Goal: Use online tool/utility: Utilize a website feature to perform a specific function

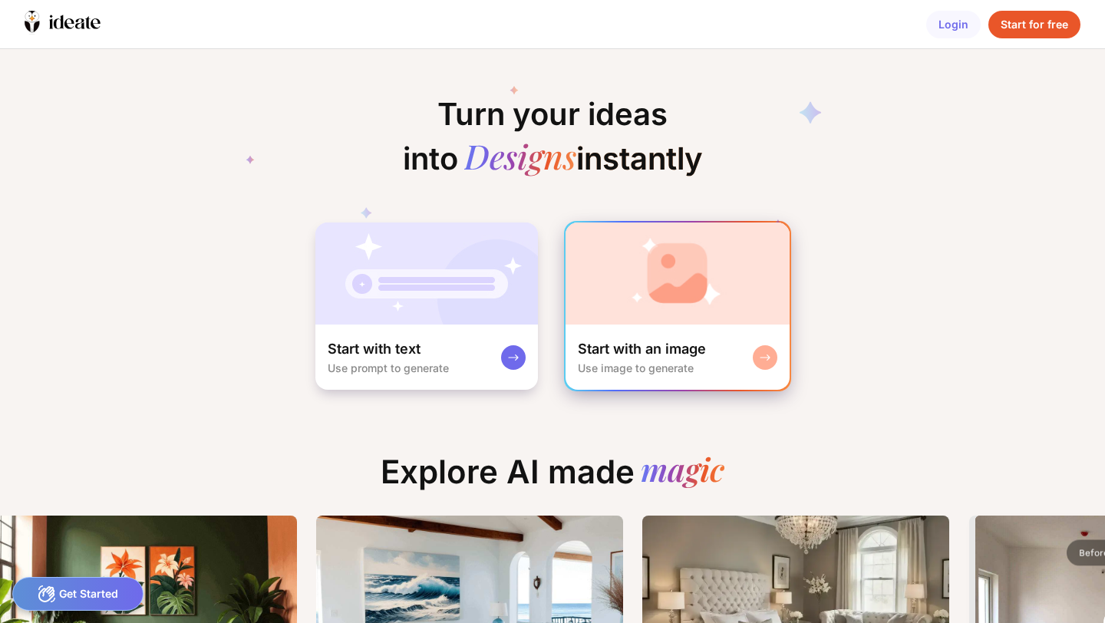
click at [761, 355] on icon at bounding box center [765, 357] width 9 height 5
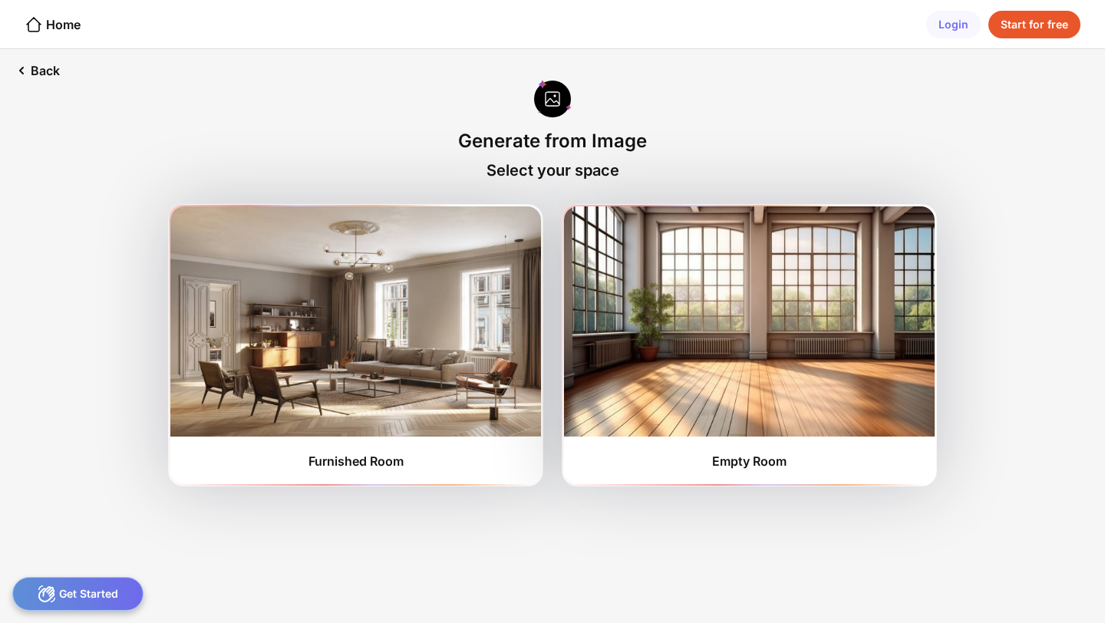
click at [549, 106] on div at bounding box center [553, 100] width 38 height 41
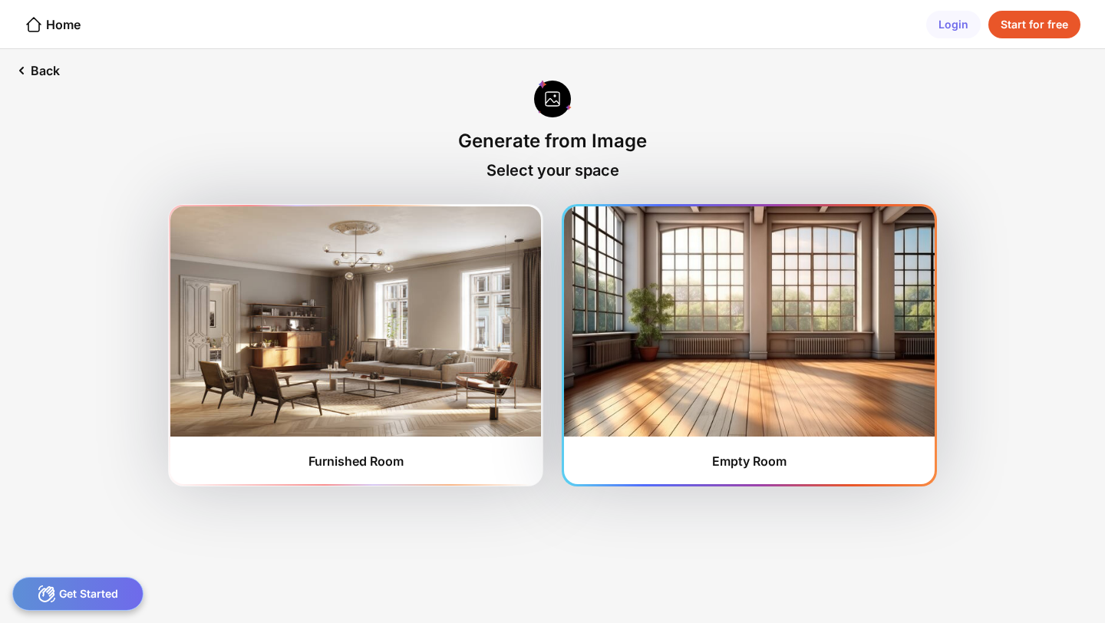
click at [756, 452] on div "Empty Room" at bounding box center [749, 345] width 371 height 278
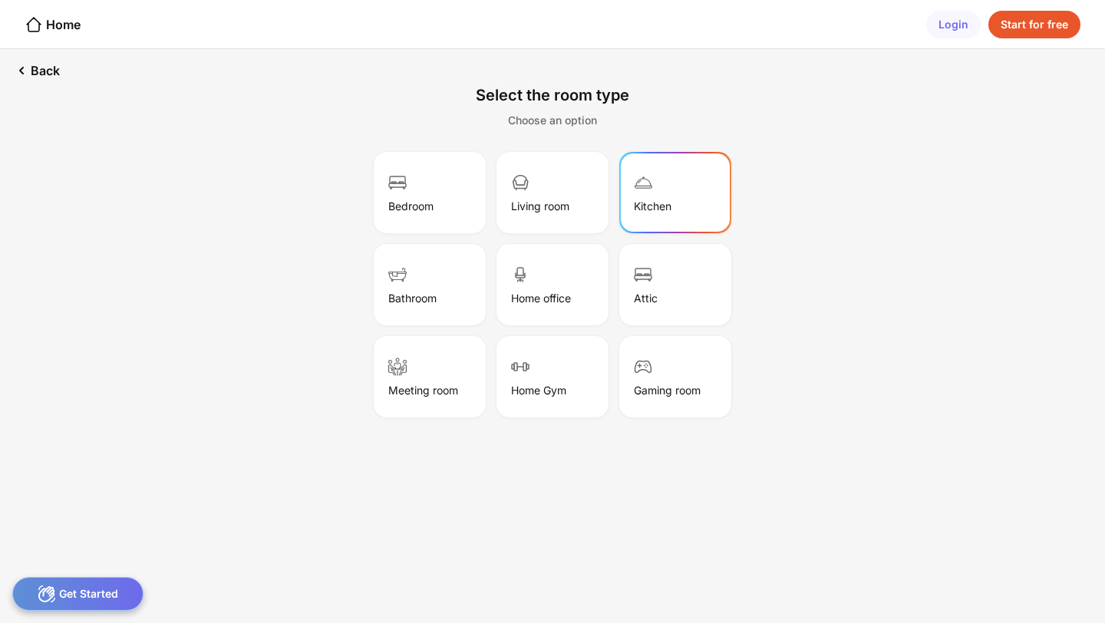
click at [653, 201] on div "Kitchen" at bounding box center [653, 206] width 38 height 13
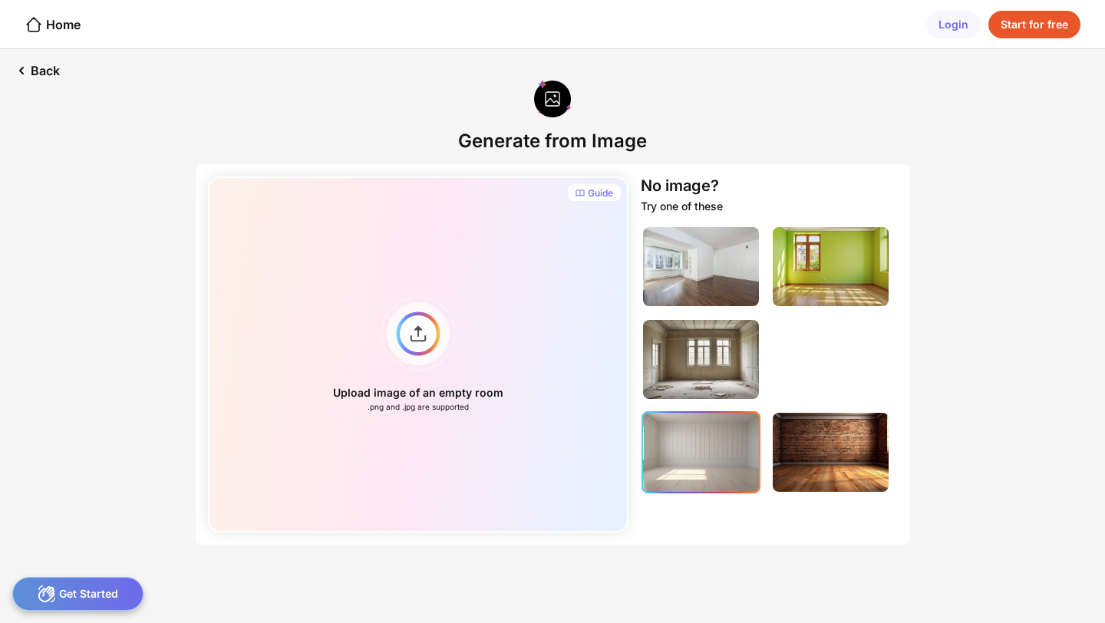
click at [715, 444] on img at bounding box center [701, 452] width 116 height 79
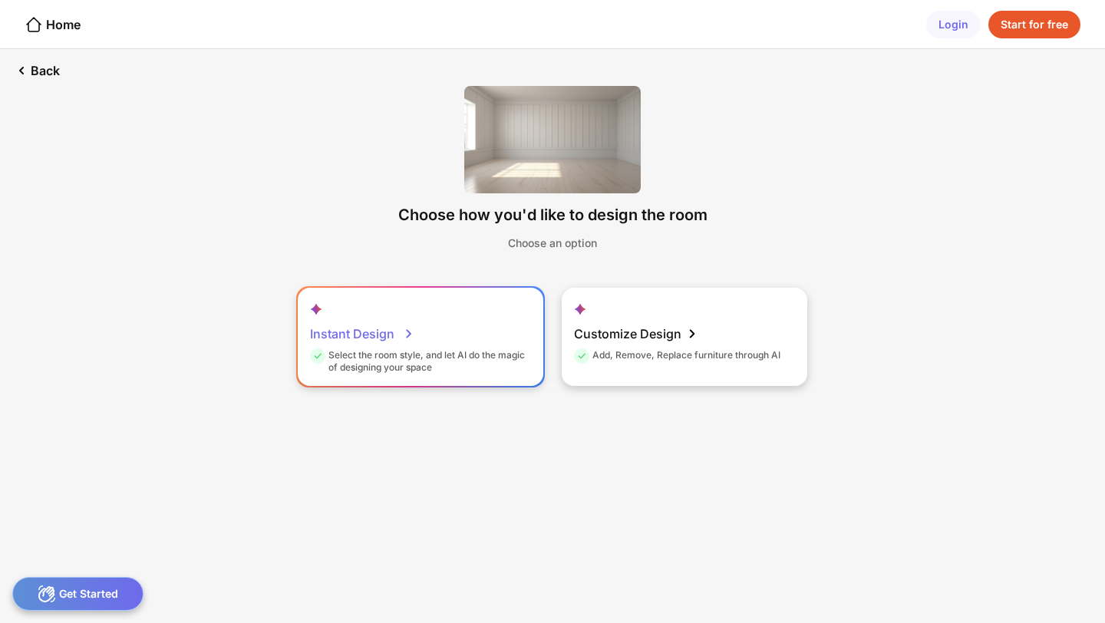
click at [391, 331] on div "Instant Design" at bounding box center [362, 333] width 104 height 31
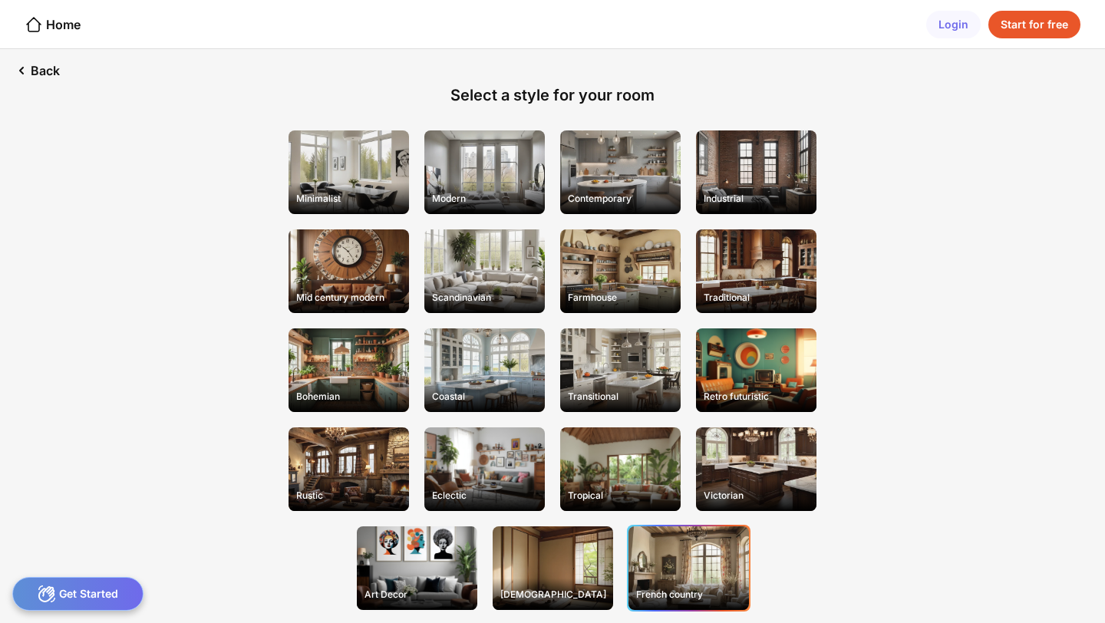
click at [648, 567] on div "French country" at bounding box center [689, 568] width 120 height 84
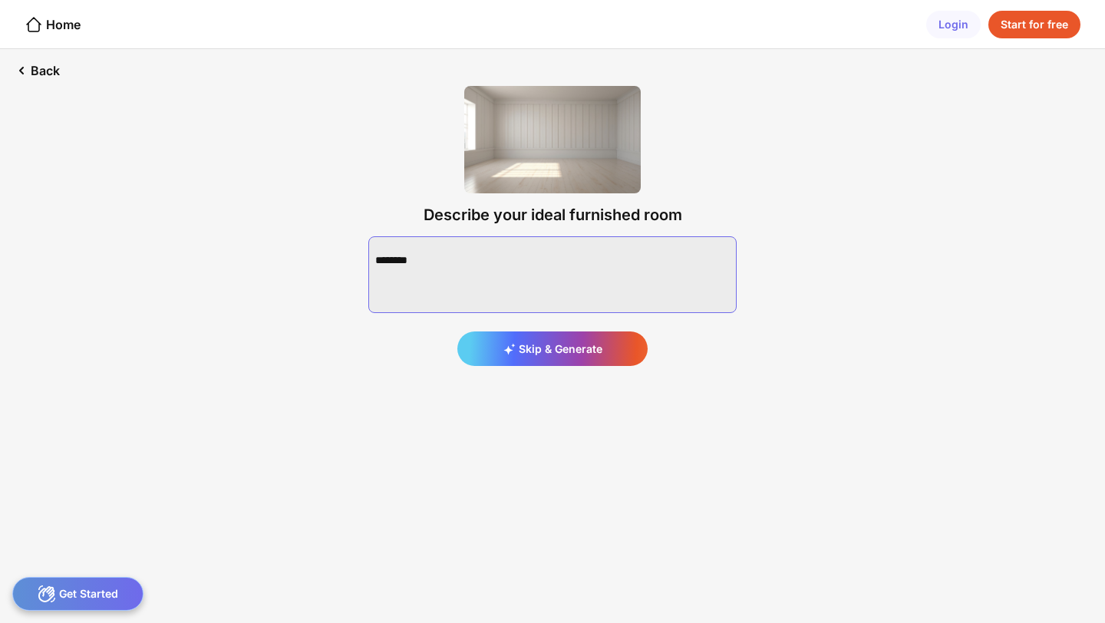
click at [398, 252] on textarea at bounding box center [552, 274] width 368 height 77
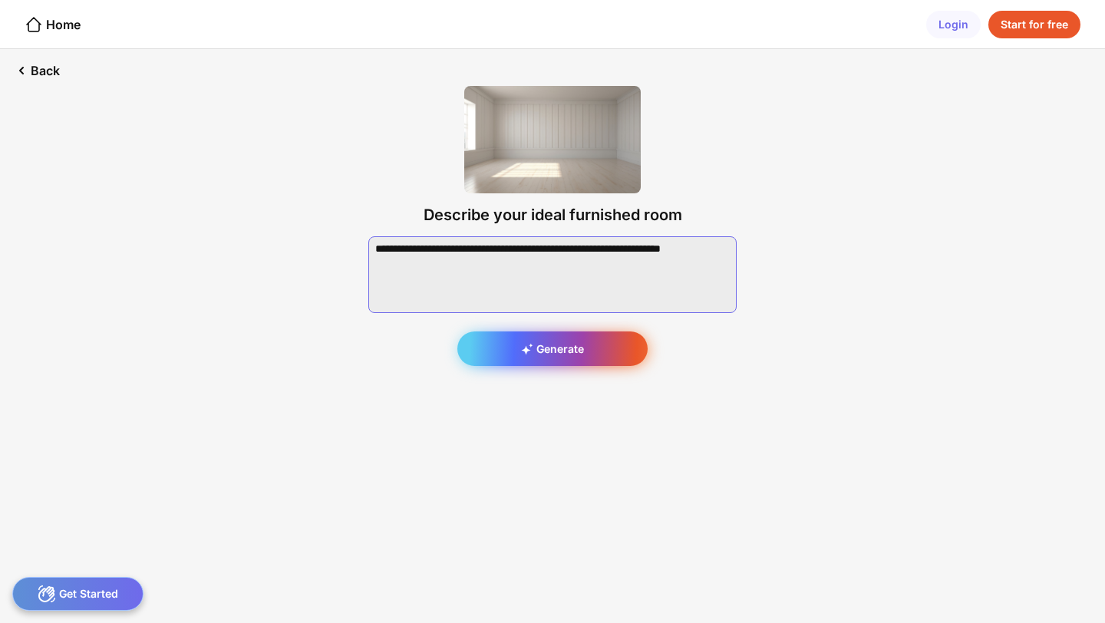
type textarea "**********"
click at [487, 356] on div "Generate" at bounding box center [552, 349] width 190 height 35
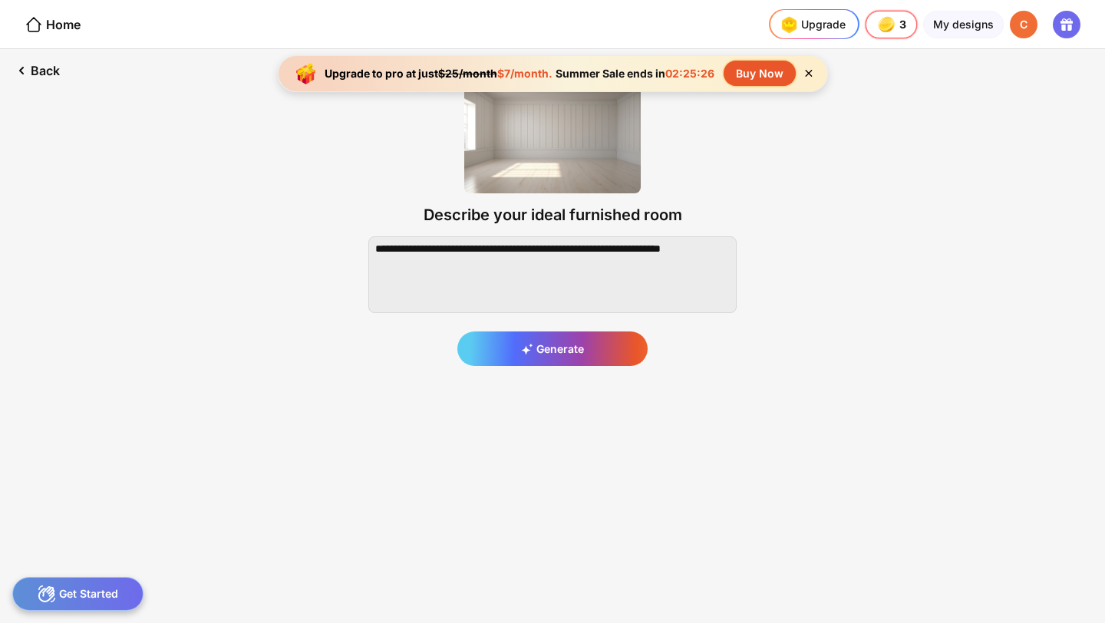
click at [807, 74] on icon at bounding box center [808, 73] width 7 height 7
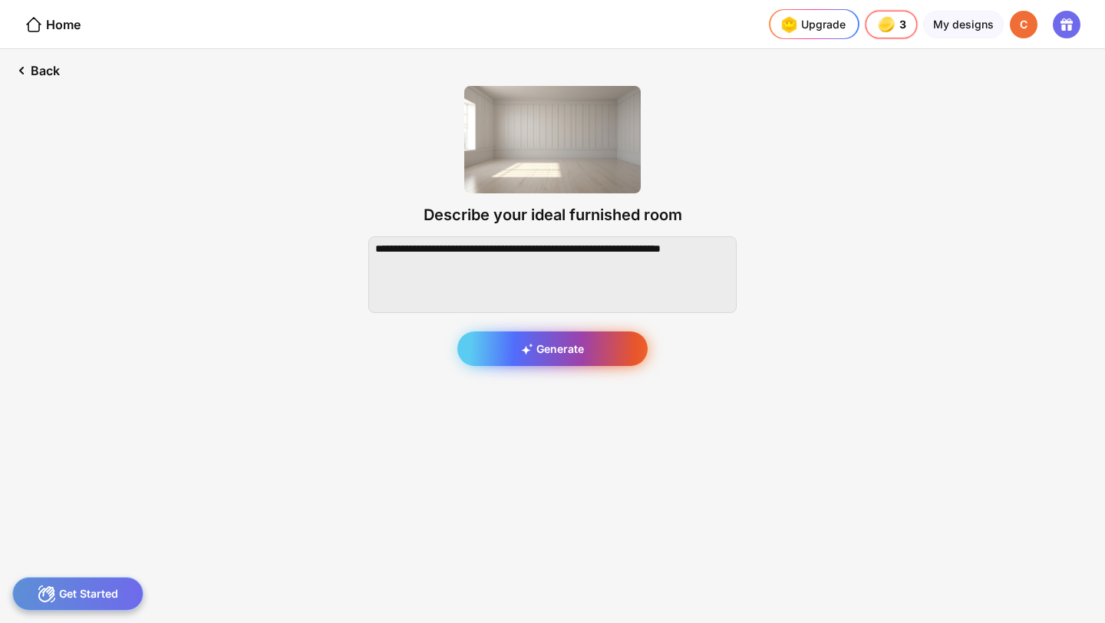
click at [530, 352] on icon at bounding box center [527, 349] width 12 height 12
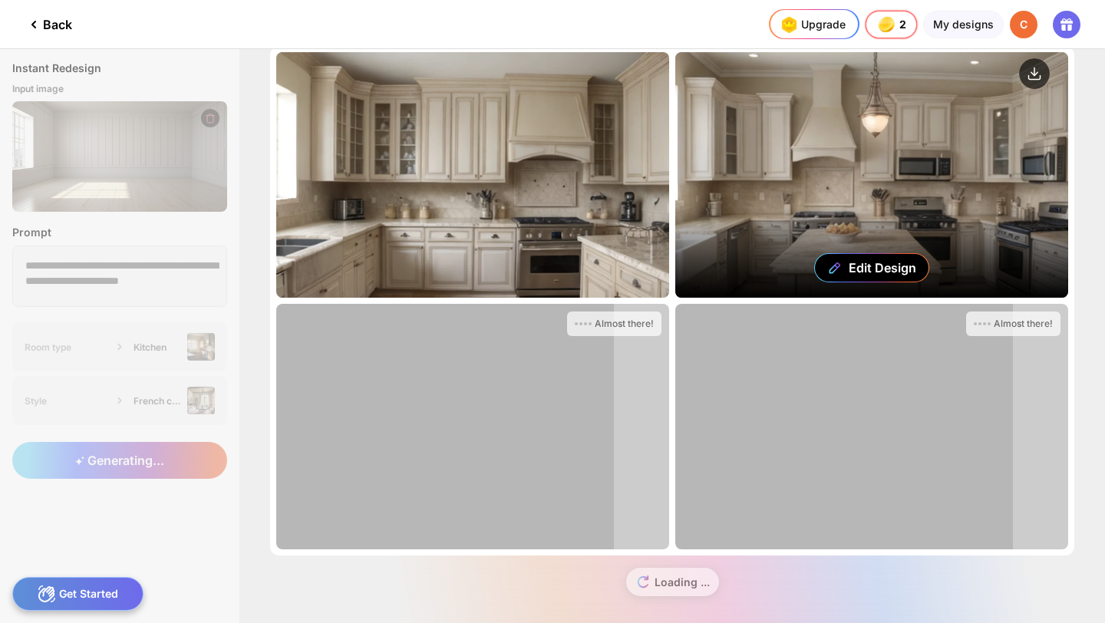
scroll to position [23, 0]
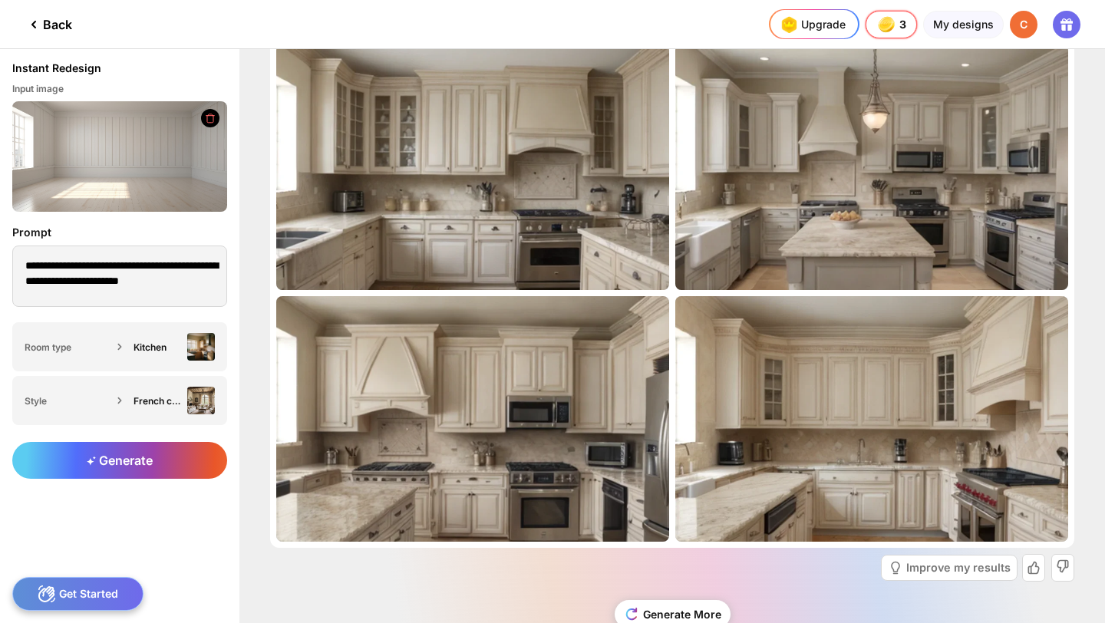
click at [43, 25] on div "Back" at bounding box center [49, 24] width 48 height 18
